Goal: Task Accomplishment & Management: Use online tool/utility

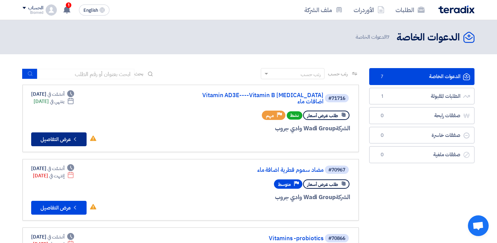
click at [69, 134] on button "Check details عرض التفاصيل" at bounding box center [58, 140] width 55 height 14
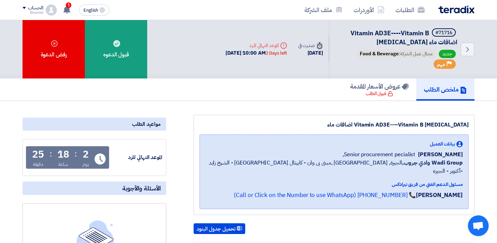
click at [180, 94] on div "ملخص الطلب عروض الأسعار المقدمة قبول الطلب" at bounding box center [248, 90] width 452 height 22
click at [69, 8] on span "1" at bounding box center [69, 5] width 6 height 6
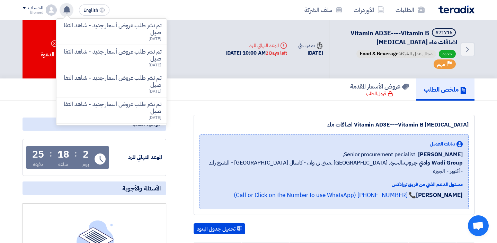
click at [69, 8] on use at bounding box center [66, 10] width 7 height 8
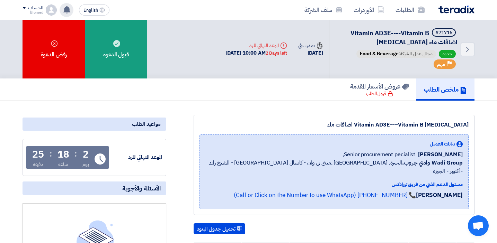
click at [167, 94] on div "ملخص الطلب عروض الأسعار المقدمة قبول الطلب" at bounding box center [248, 90] width 452 height 22
click at [26, 7] on span at bounding box center [23, 8] width 3 height 2
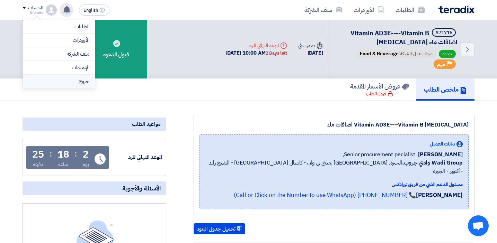
click at [77, 82] on li "خروج" at bounding box center [59, 81] width 72 height 13
